Goal: Use online tool/utility: Utilize a website feature to perform a specific function

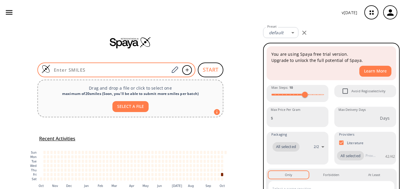
click at [88, 63] on div at bounding box center [116, 69] width 158 height 15
click at [79, 69] on input at bounding box center [109, 70] width 119 height 6
paste input "N#CC1=CC=C2C(NC(CC3=NC4=CC=C(C#N)C=C4N3)=N2)=C1"
type input "N#CC1=CC=C2C(NC(CC3=NC4=CC=C(C#N)C=C4N3)=N2)=C1"
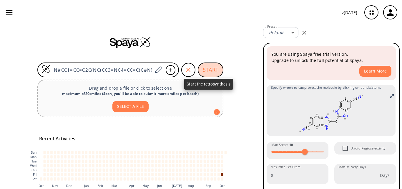
click at [216, 68] on button "START" at bounding box center [211, 69] width 26 height 15
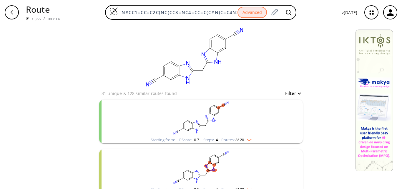
click at [240, 128] on rect "clusters" at bounding box center [201, 118] width 153 height 37
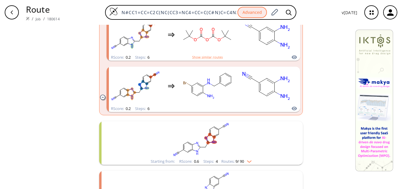
scroll to position [519, 0]
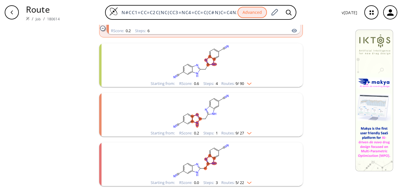
click at [223, 70] on rect "clusters" at bounding box center [201, 61] width 153 height 37
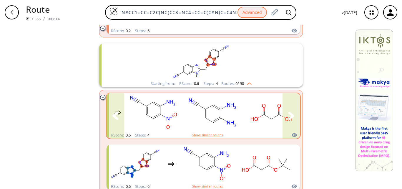
click at [239, 116] on div "clusters" at bounding box center [176, 112] width 243 height 39
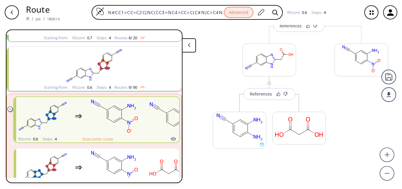
scroll to position [210, 0]
click at [258, 96] on div "References" at bounding box center [261, 94] width 22 height 4
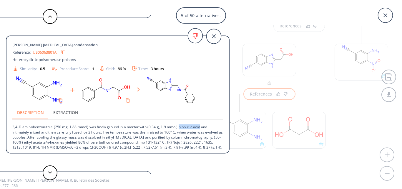
drag, startPoint x: 201, startPoint y: 126, endPoint x: 179, endPoint y: 123, distance: 22.0
click at [179, 123] on p "3,4-Diaminobenzonitrile (250 mg, 1.88 mmol) was finely ground in a mortar with …" at bounding box center [117, 140] width 211 height 40
copy p "hippuric acid"
click at [50, 173] on icon at bounding box center [50, 172] width 4 height 3
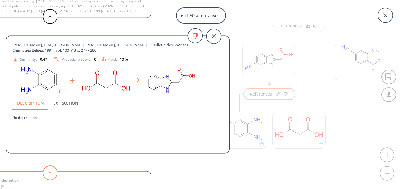
click at [50, 173] on icon at bounding box center [50, 172] width 4 height 3
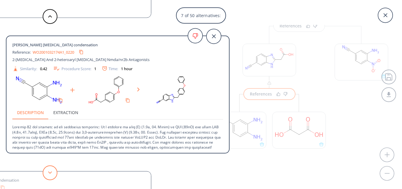
click at [51, 173] on icon at bounding box center [50, 172] width 4 height 3
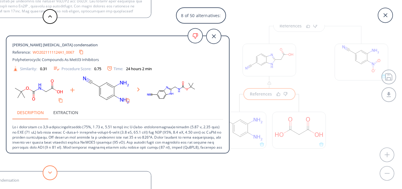
click at [52, 173] on icon at bounding box center [50, 172] width 4 height 3
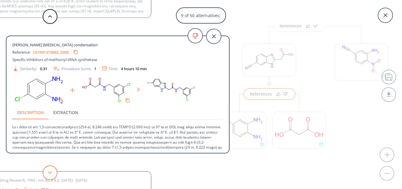
click at [54, 174] on button at bounding box center [50, 172] width 15 height 15
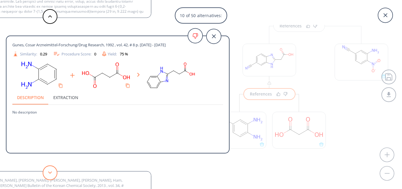
click at [54, 174] on button at bounding box center [50, 172] width 15 height 15
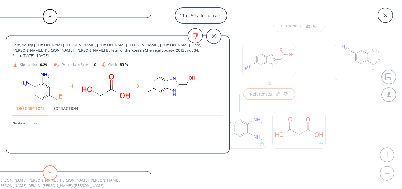
click at [54, 174] on button at bounding box center [50, 172] width 15 height 15
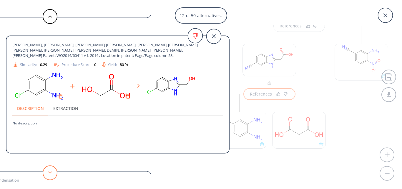
click at [54, 174] on button at bounding box center [50, 172] width 15 height 15
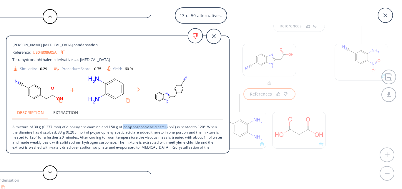
drag, startPoint x: 124, startPoint y: 128, endPoint x: 164, endPoint y: 126, distance: 39.8
click at [168, 125] on p "A mixture of 30 g (0.277 mol) of o-phenylenediamine and 150 g of polyphosphoric…" at bounding box center [117, 140] width 211 height 40
copy p "polyphosphoric acid ester"
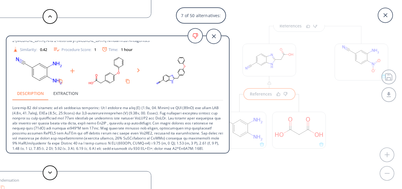
scroll to position [21, 0]
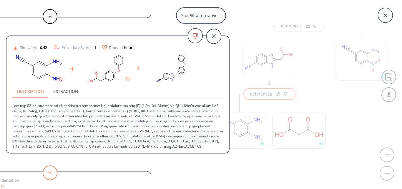
click at [47, 173] on button at bounding box center [50, 172] width 15 height 15
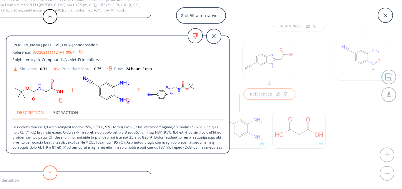
click at [47, 173] on button at bounding box center [50, 172] width 15 height 15
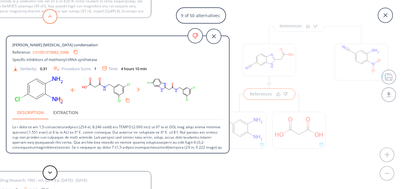
click at [51, 17] on icon at bounding box center [50, 16] width 4 height 3
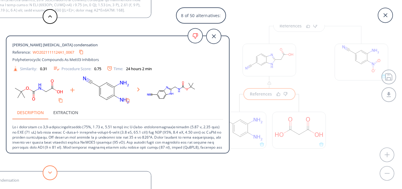
click at [52, 175] on button at bounding box center [50, 172] width 15 height 15
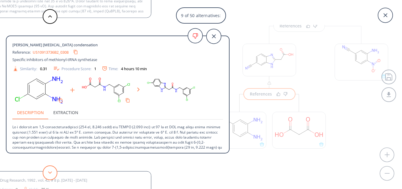
click at [52, 175] on button at bounding box center [50, 172] width 15 height 15
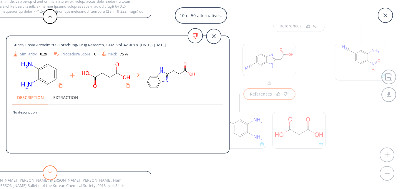
click at [51, 175] on button at bounding box center [50, 172] width 15 height 15
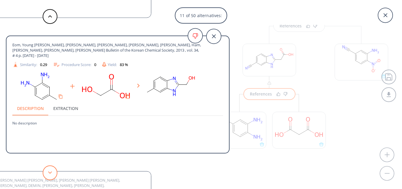
click at [51, 175] on button at bounding box center [50, 172] width 15 height 15
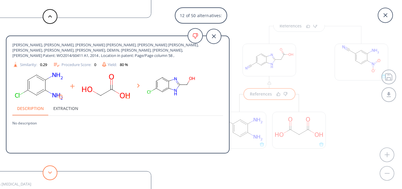
click at [51, 175] on button at bounding box center [50, 172] width 15 height 15
